Goal: Task Accomplishment & Management: Complete application form

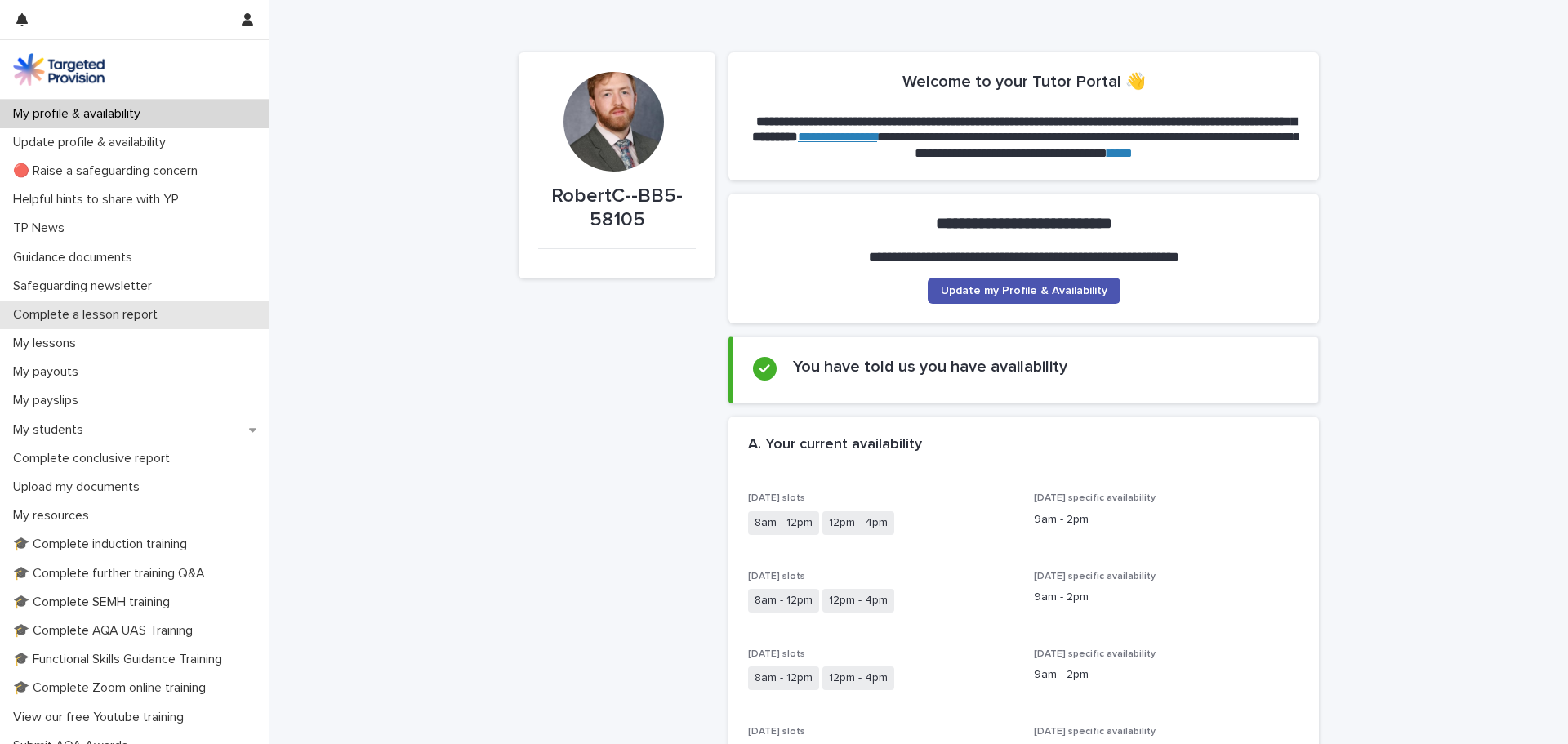
click at [76, 312] on p "Complete a lesson report" at bounding box center [88, 314] width 164 height 16
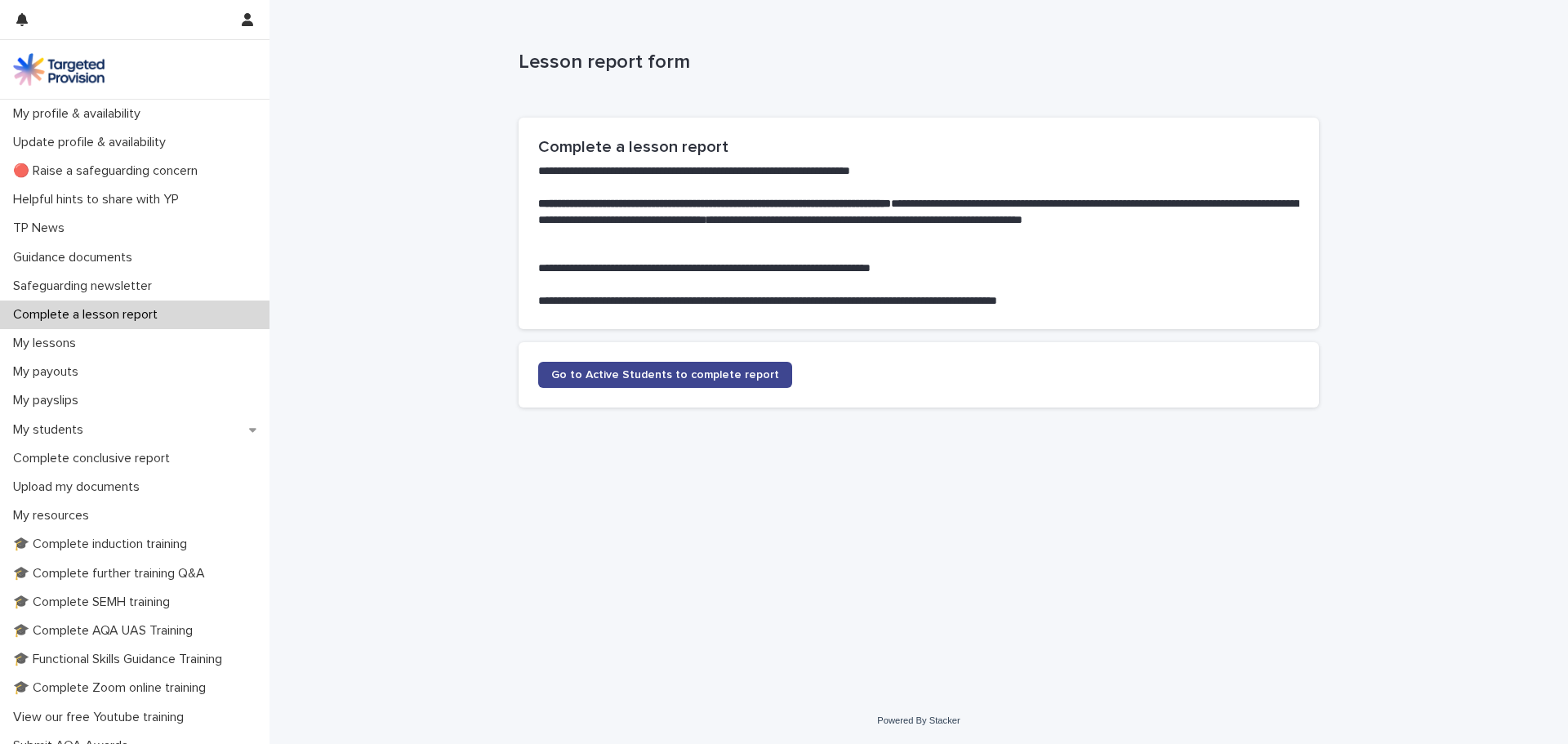
click at [603, 375] on span "Go to Active Students to complete report" at bounding box center [664, 374] width 228 height 11
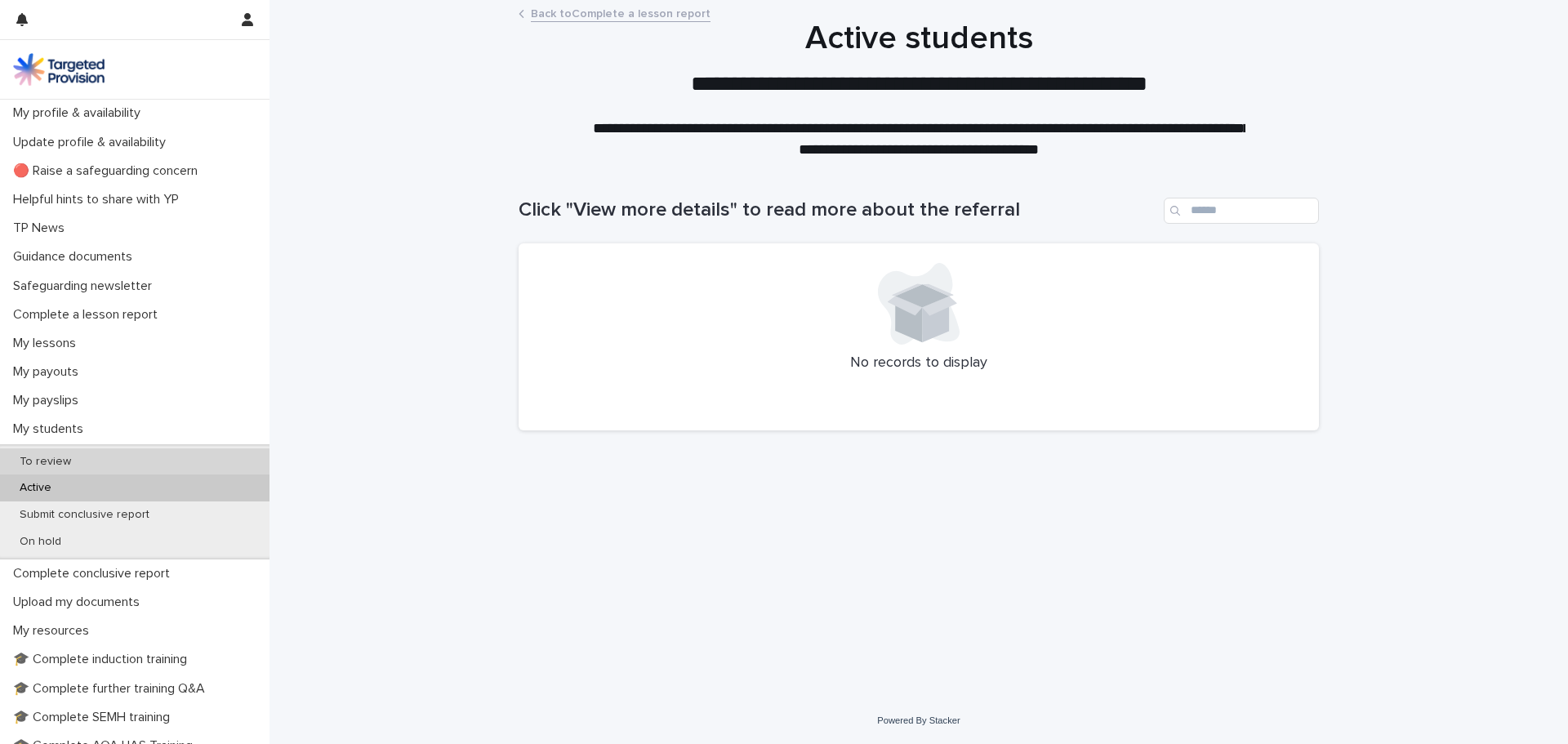
click at [49, 464] on p "To review" at bounding box center [46, 462] width 78 height 14
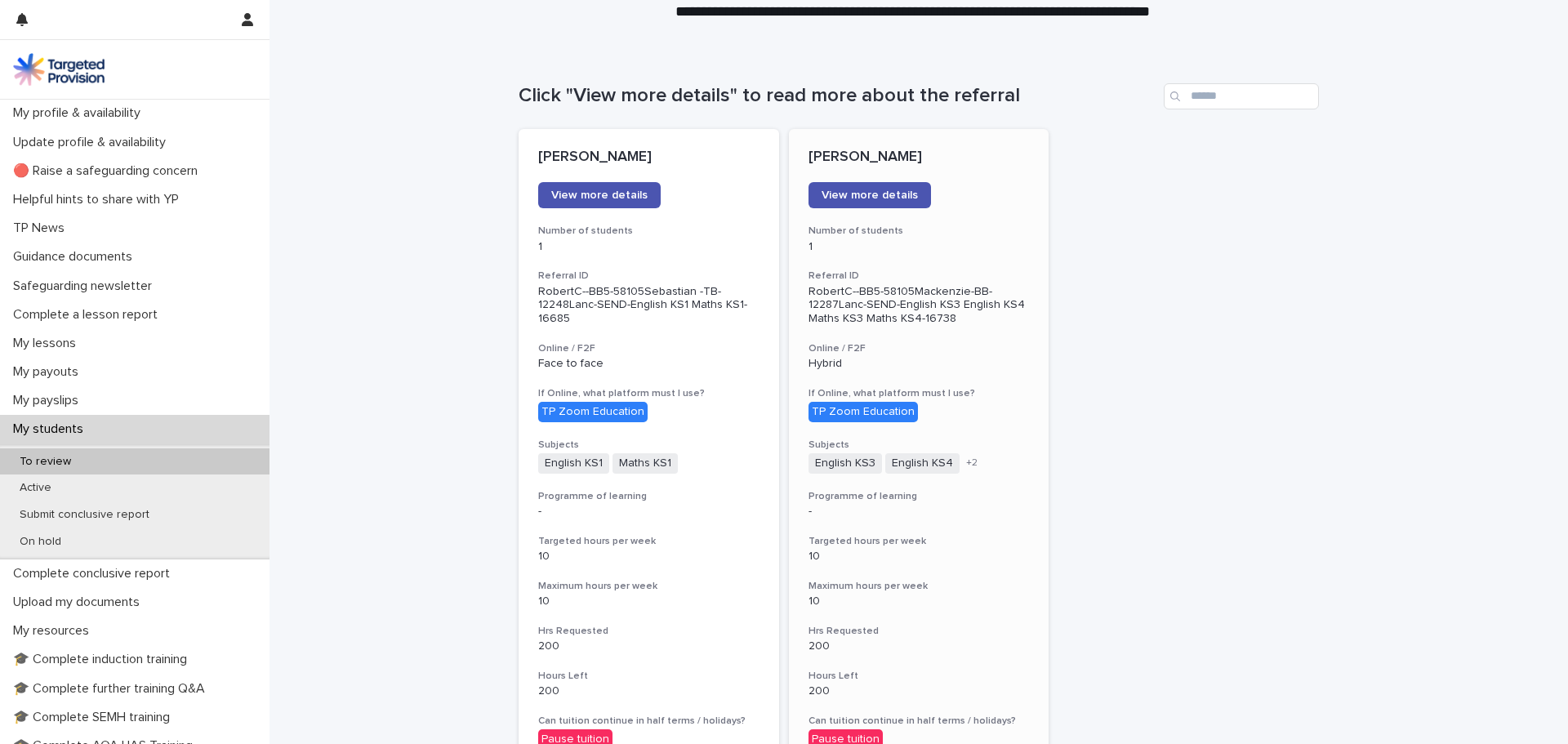
scroll to position [113, 0]
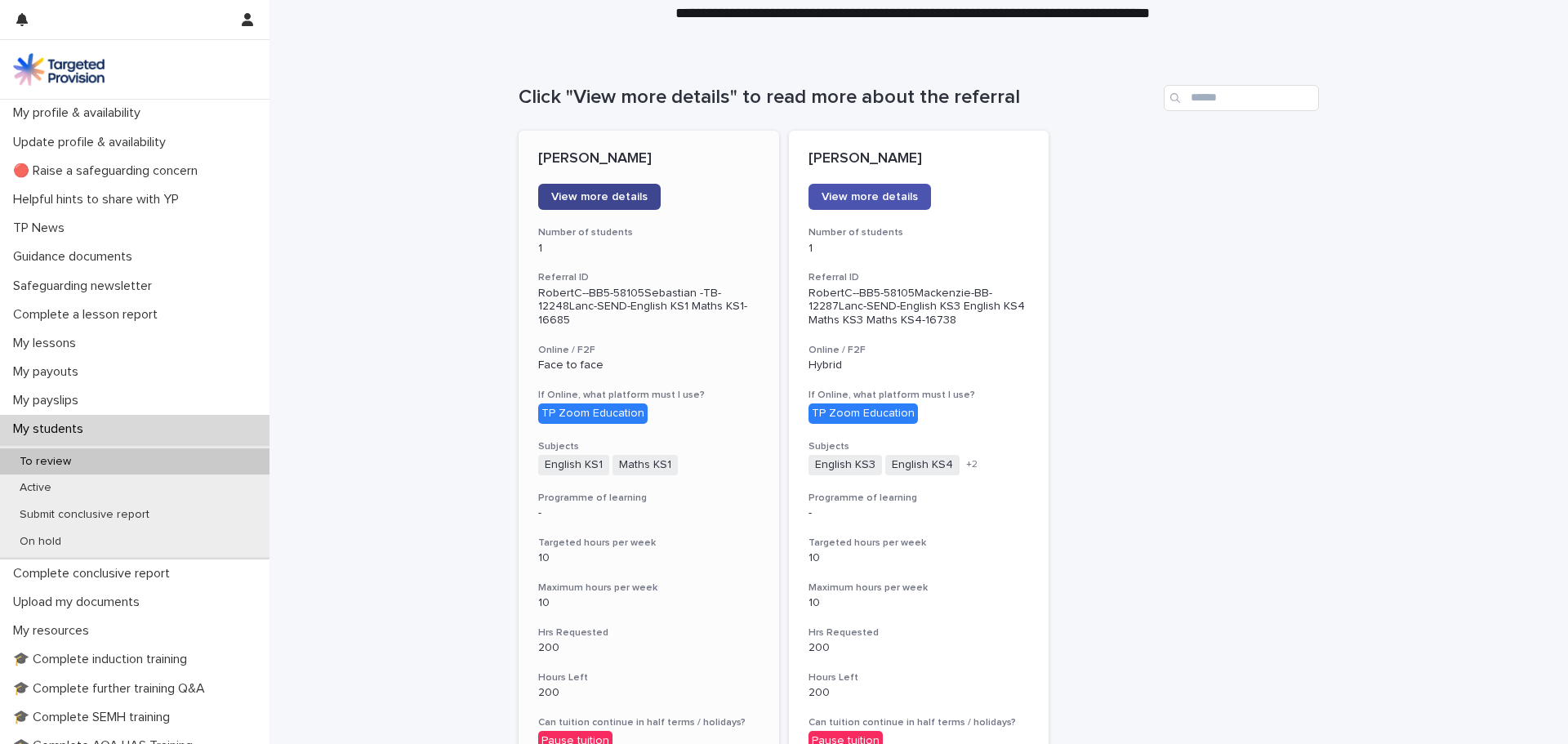
click at [586, 192] on span "View more details" at bounding box center [599, 197] width 96 height 11
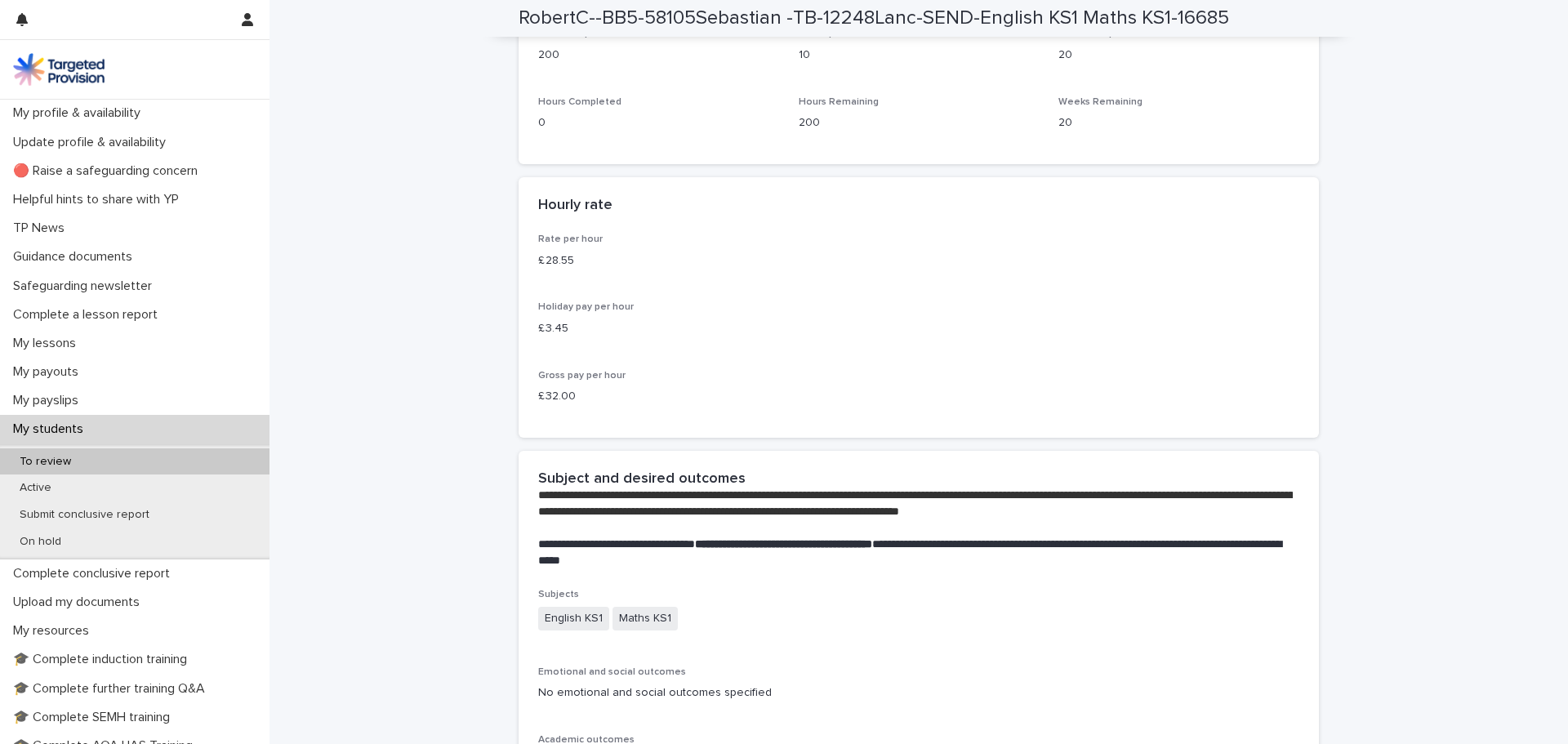
scroll to position [3184, 0]
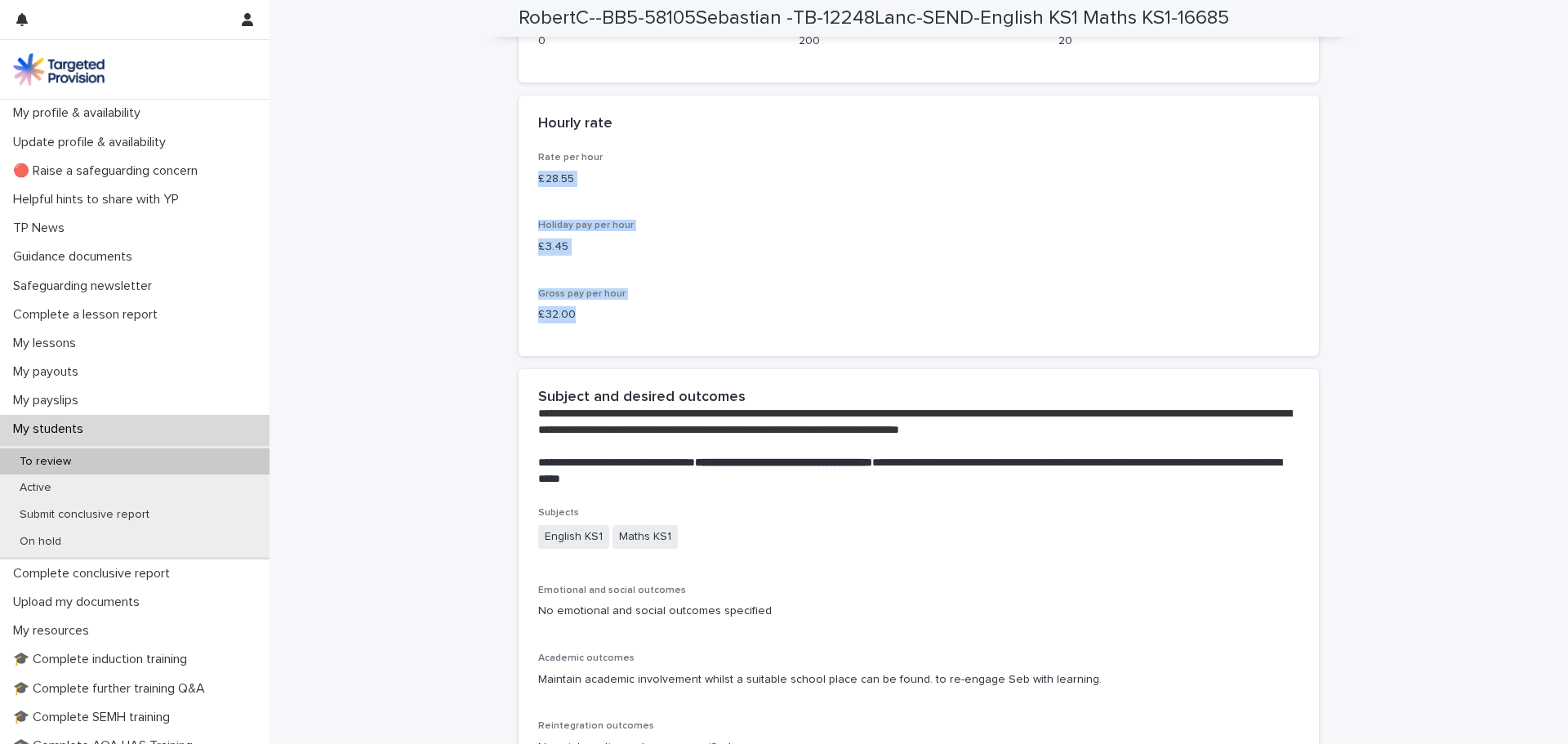
drag, startPoint x: 535, startPoint y: 280, endPoint x: 596, endPoint y: 419, distance: 151.8
click at [596, 356] on div "Rate per hour £ 28.55 Holiday pay per hour £ 3.45 Gross pay per hour £ 32.00" at bounding box center [919, 254] width 800 height 204
click at [618, 323] on p "£ 32.00" at bounding box center [918, 314] width 761 height 17
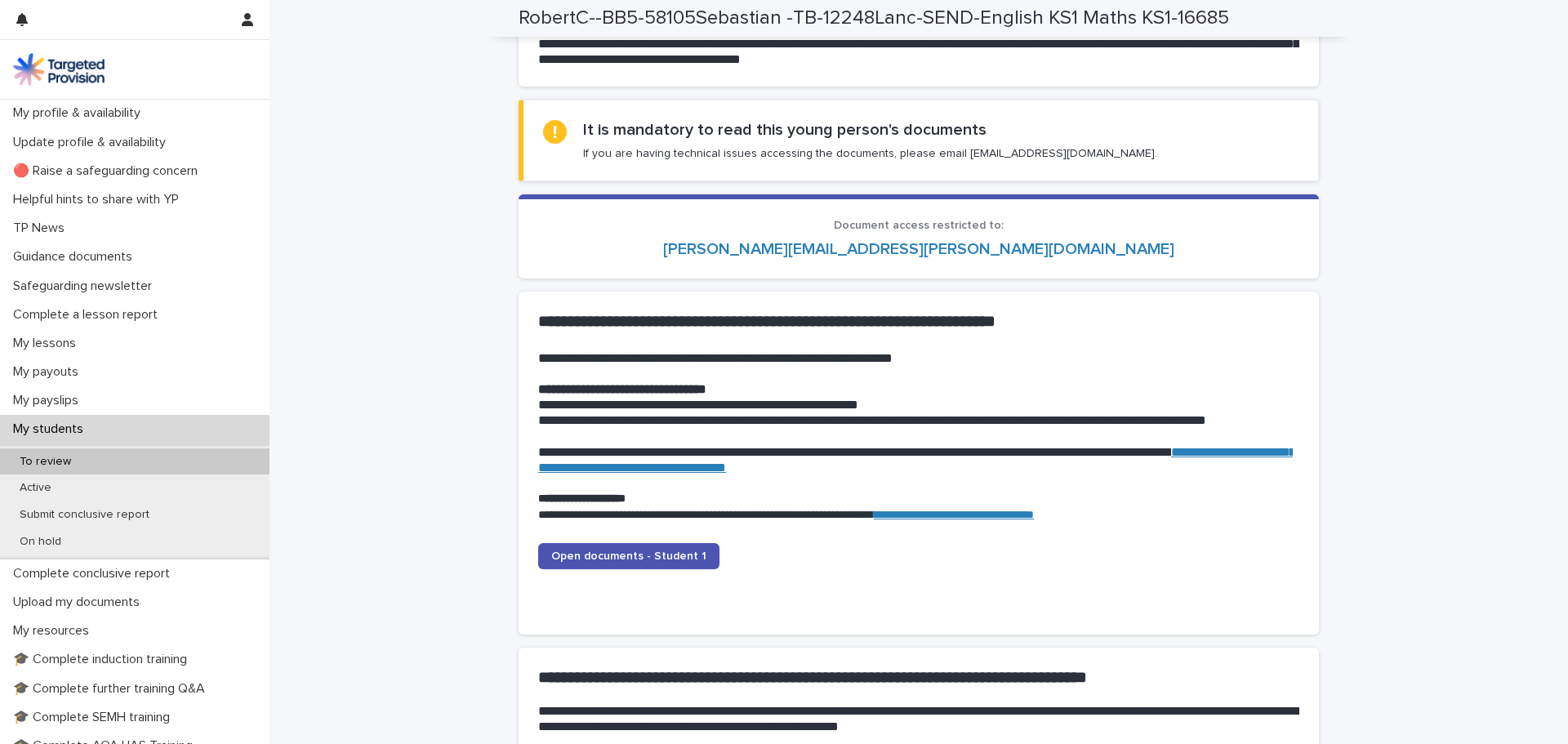
scroll to position [1449, 0]
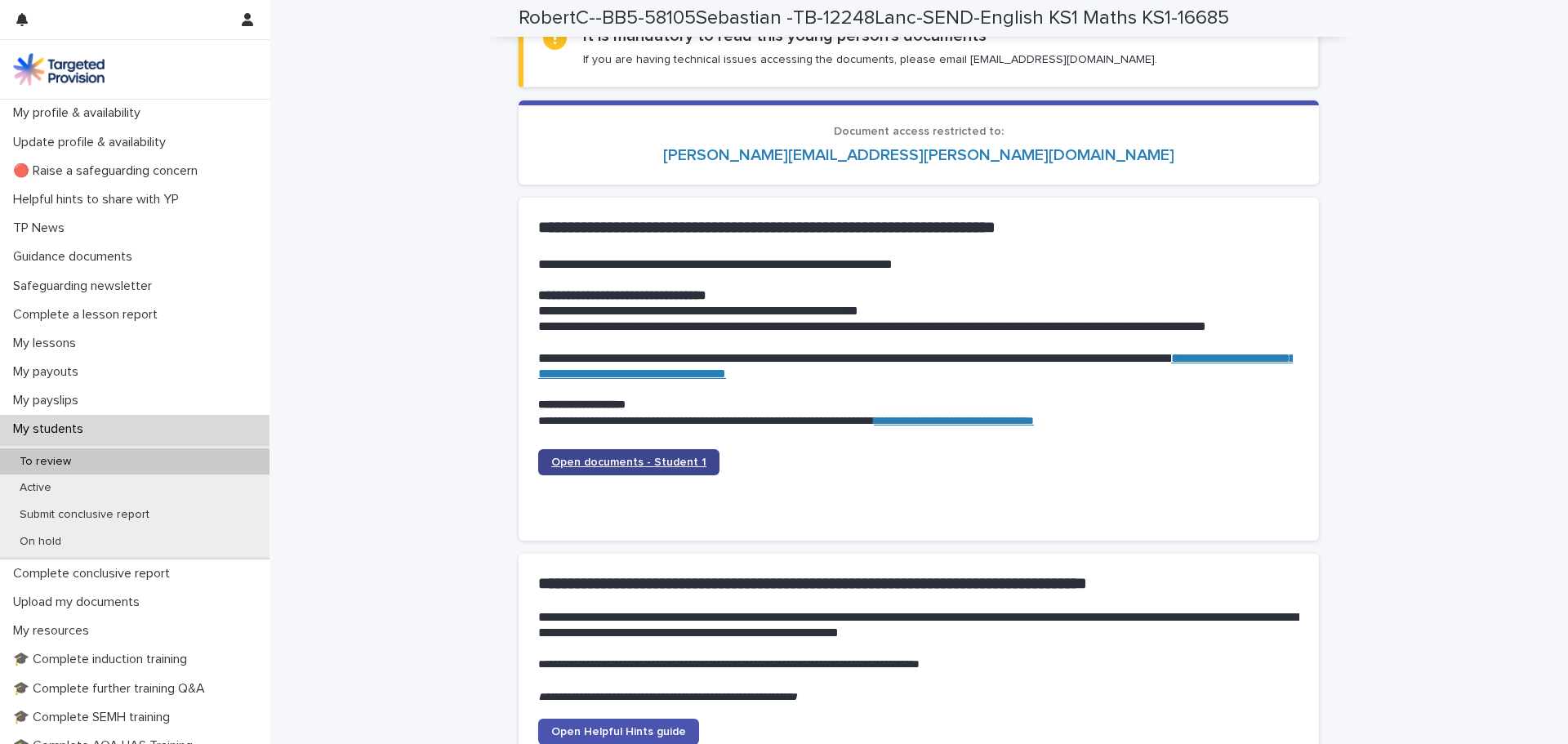
click at [576, 455] on link "Open documents - Student 1" at bounding box center [628, 462] width 181 height 26
